Goal: Task Accomplishment & Management: Complete application form

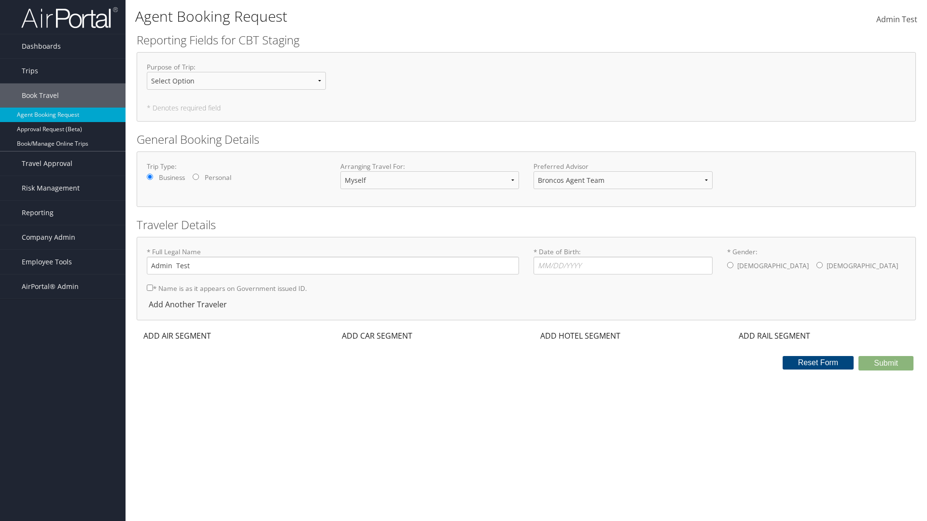
select select "[PERSON_NAME][EMAIL_ADDRESS][PERSON_NAME][DOMAIN_NAME]"
click at [623, 266] on input "* Date of Birth: Invalid Date" at bounding box center [623, 266] width 179 height 18
type input "[DATE]"
click at [730, 265] on input "* Gender: [DEMOGRAPHIC_DATA] [DEMOGRAPHIC_DATA]" at bounding box center [730, 265] width 6 height 6
radio input "true"
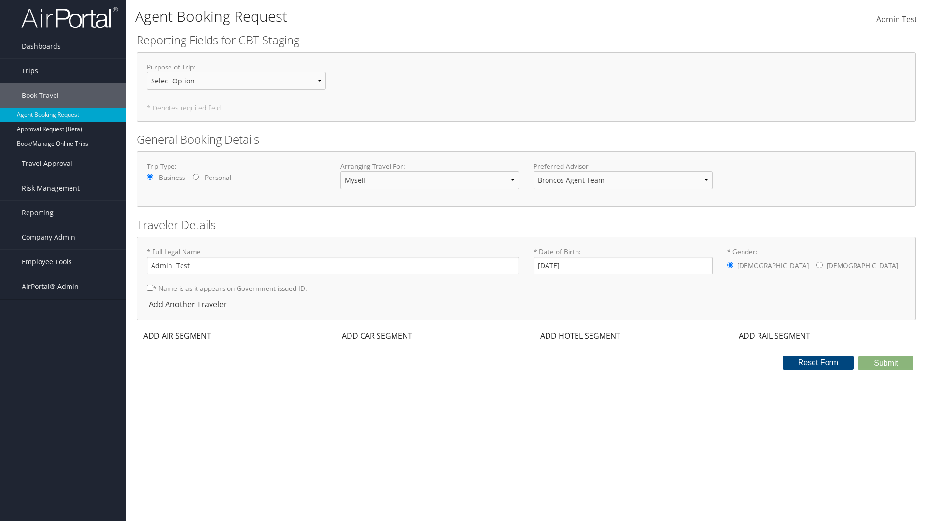
click at [150, 288] on input "* Name is as it appears on Government issued ID." at bounding box center [150, 288] width 6 height 6
checkbox input "true"
click at [177, 336] on div "ADD AIR SEGMENT" at bounding box center [176, 336] width 79 height 12
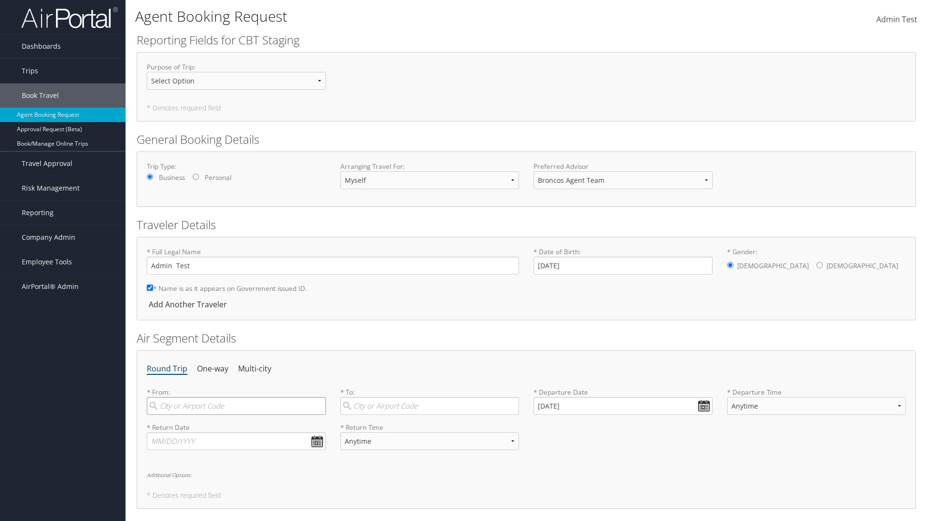
click at [236, 406] on input "search" at bounding box center [236, 406] width 179 height 18
click at [237, 415] on input "[GEOGRAPHIC_DATA]" at bounding box center [236, 406] width 179 height 18
type input "[GEOGRAPHIC_DATA] ([GEOGRAPHIC_DATA] [GEOGRAPHIC_DATA])"
click at [429, 406] on input "search" at bounding box center [429, 406] width 179 height 18
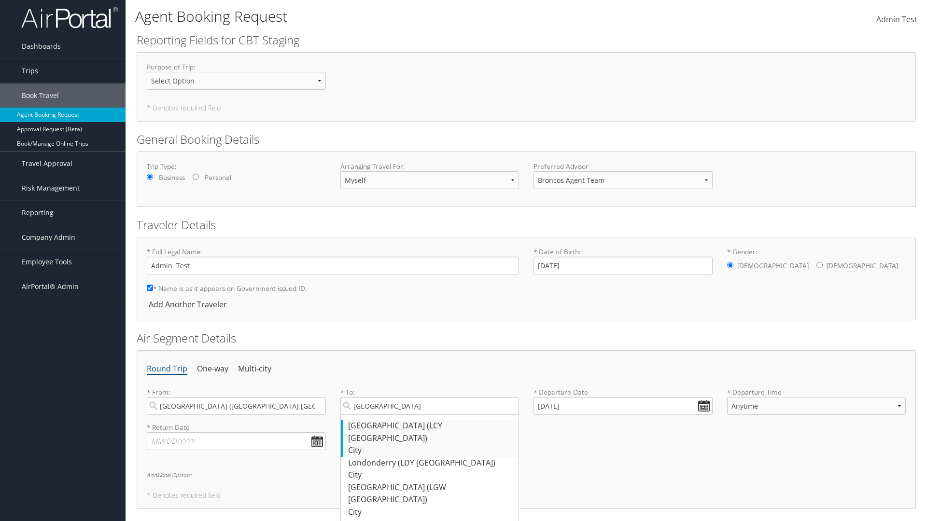
click at [431, 426] on div "[GEOGRAPHIC_DATA] (LCY [GEOGRAPHIC_DATA])" at bounding box center [431, 432] width 166 height 25
click at [431, 415] on input "[GEOGRAPHIC_DATA]" at bounding box center [429, 406] width 179 height 18
type input "[GEOGRAPHIC_DATA] (LCY [GEOGRAPHIC_DATA])"
